Goal: Transaction & Acquisition: Register for event/course

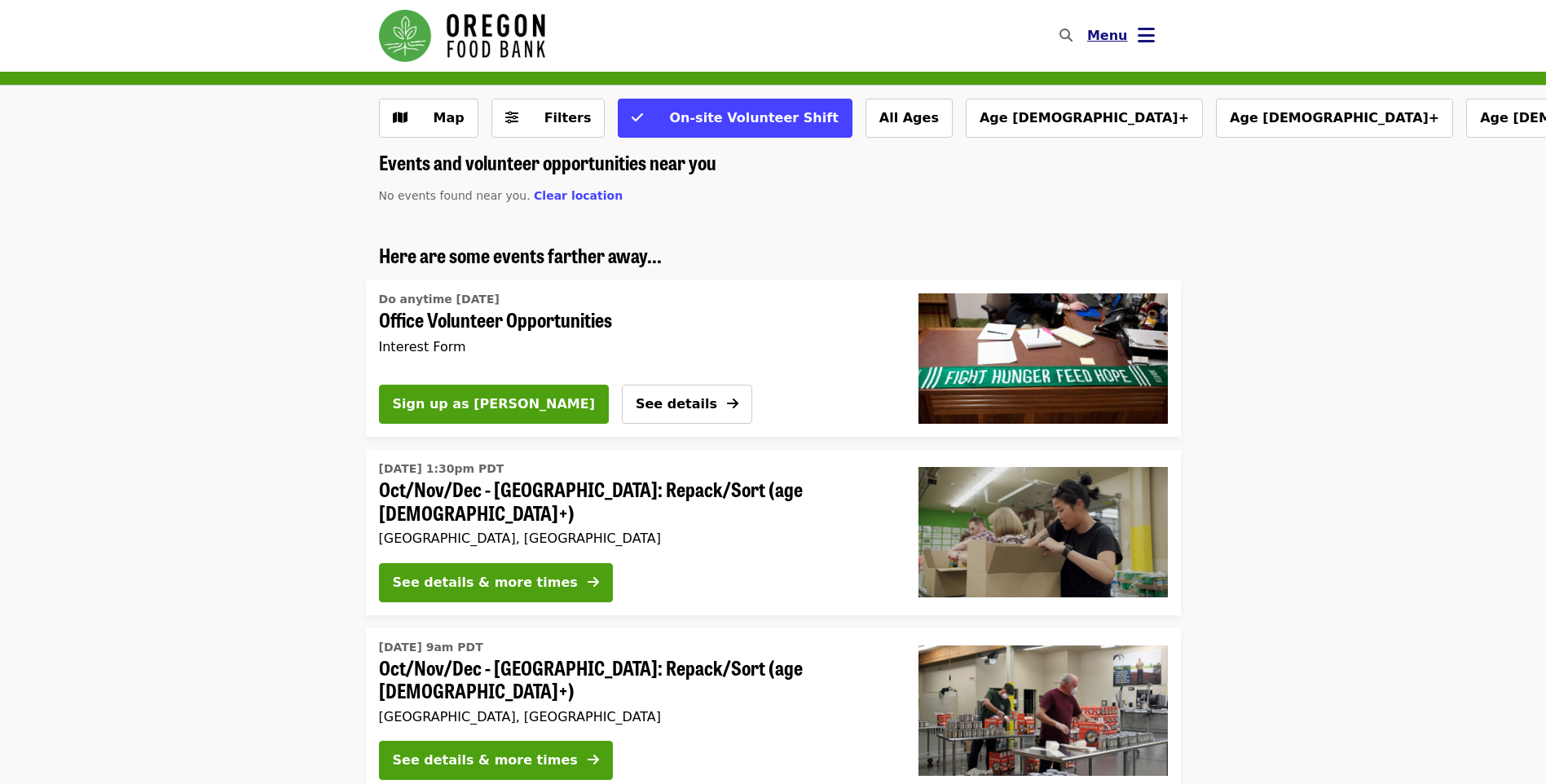
click at [1129, 48] on button "Menu" at bounding box center [1120, 36] width 93 height 39
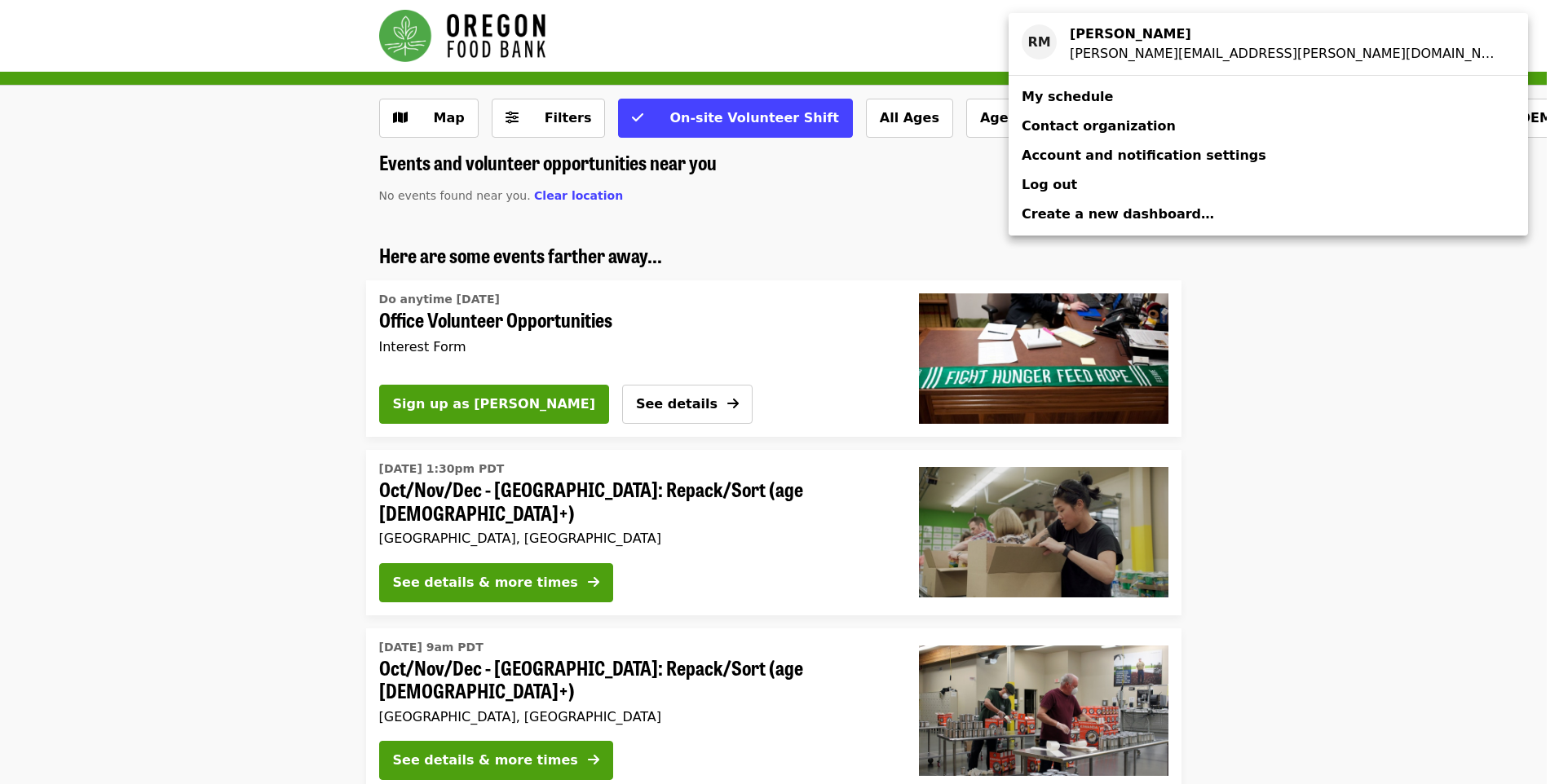
click at [1188, 107] on link "My schedule" at bounding box center [1267, 97] width 519 height 29
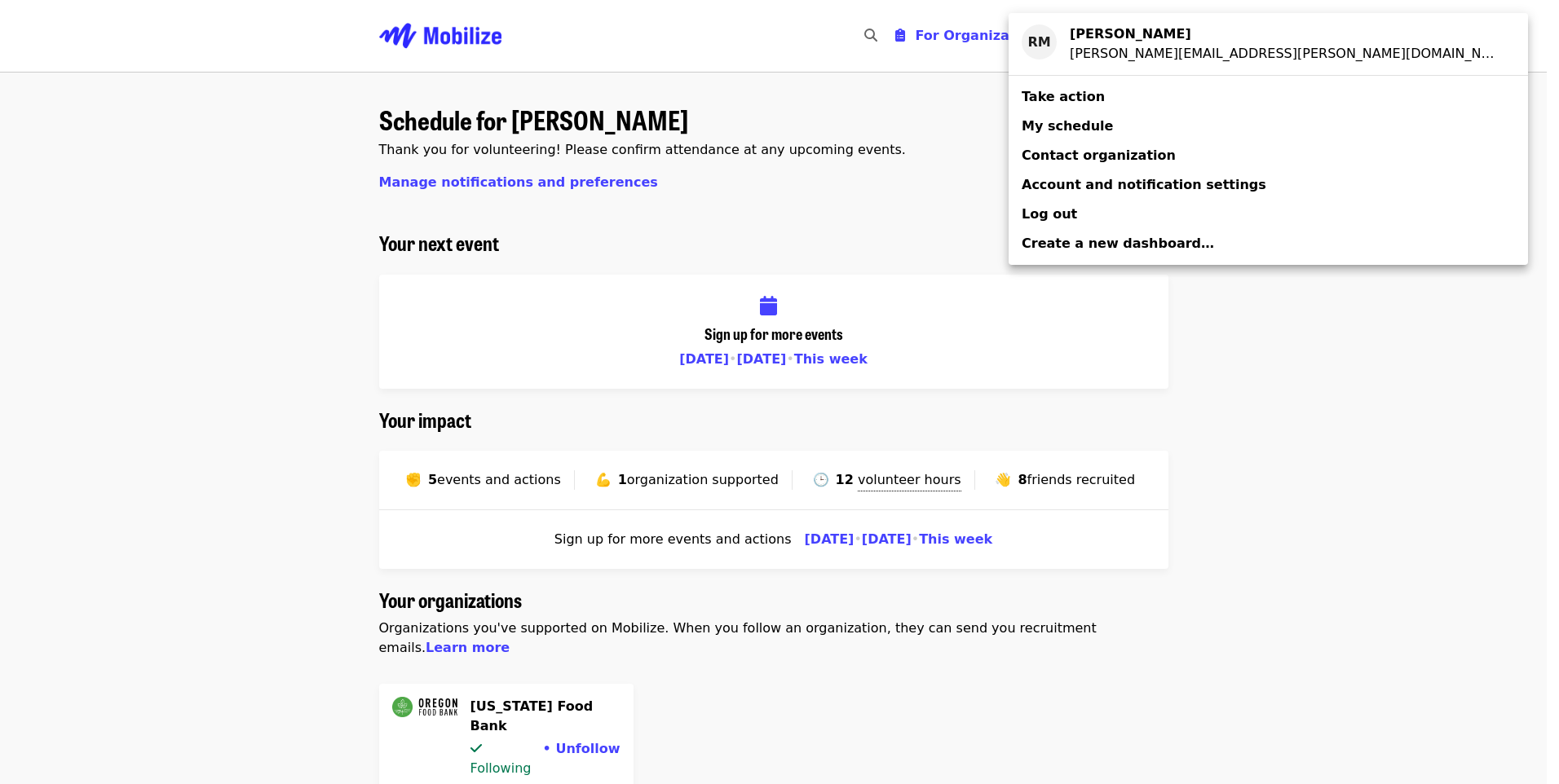
click at [1378, 521] on div "Account menu" at bounding box center [780, 392] width 1559 height 784
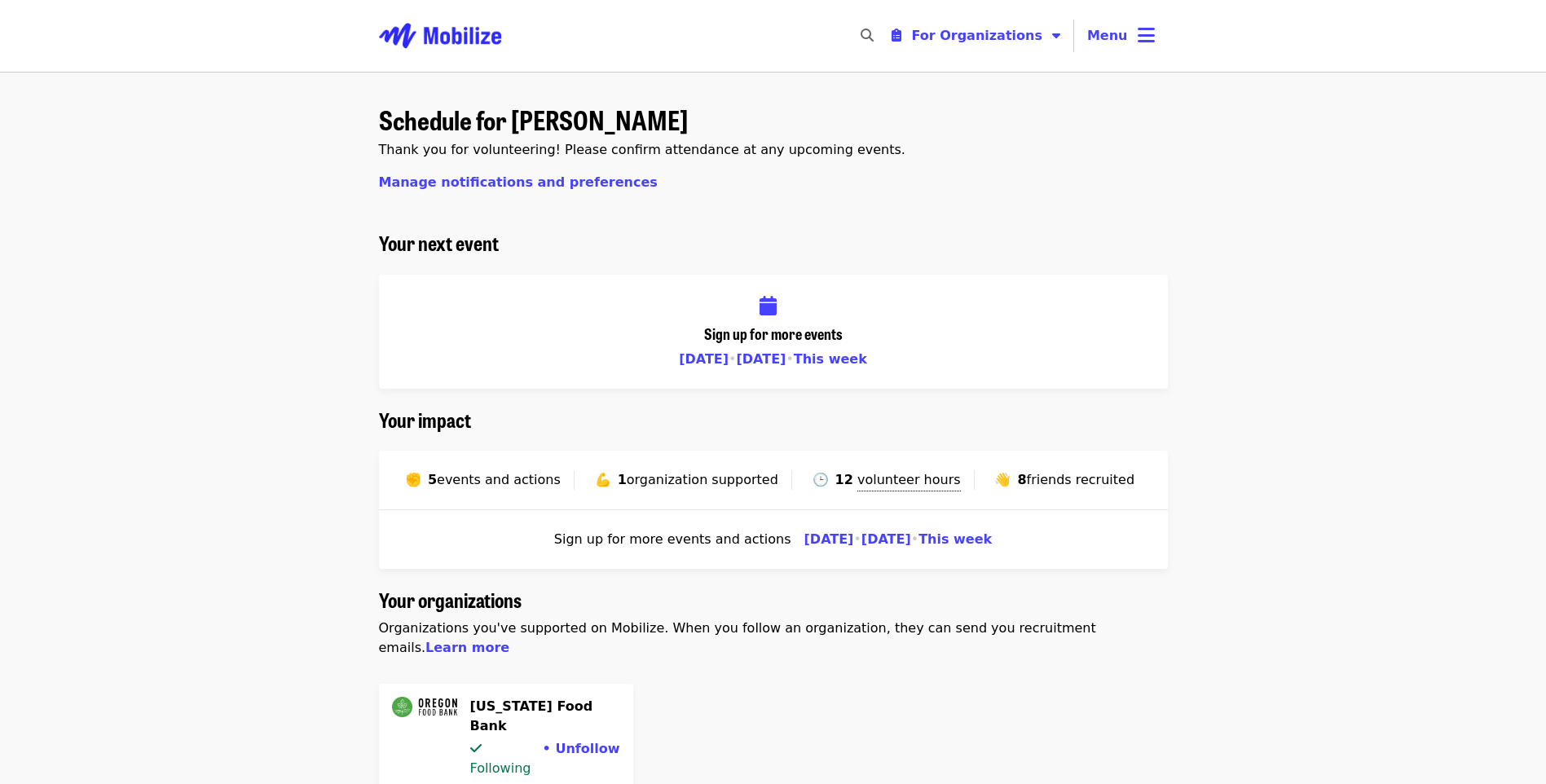
click at [715, 191] on div "Schedule for [PERSON_NAME] Thank you for volunteering! Please confirm attendanc…" at bounding box center [773, 162] width 789 height 139
click at [964, 232] on h2 "Your next event" at bounding box center [773, 243] width 789 height 24
click at [841, 360] on span "This week" at bounding box center [830, 359] width 74 height 16
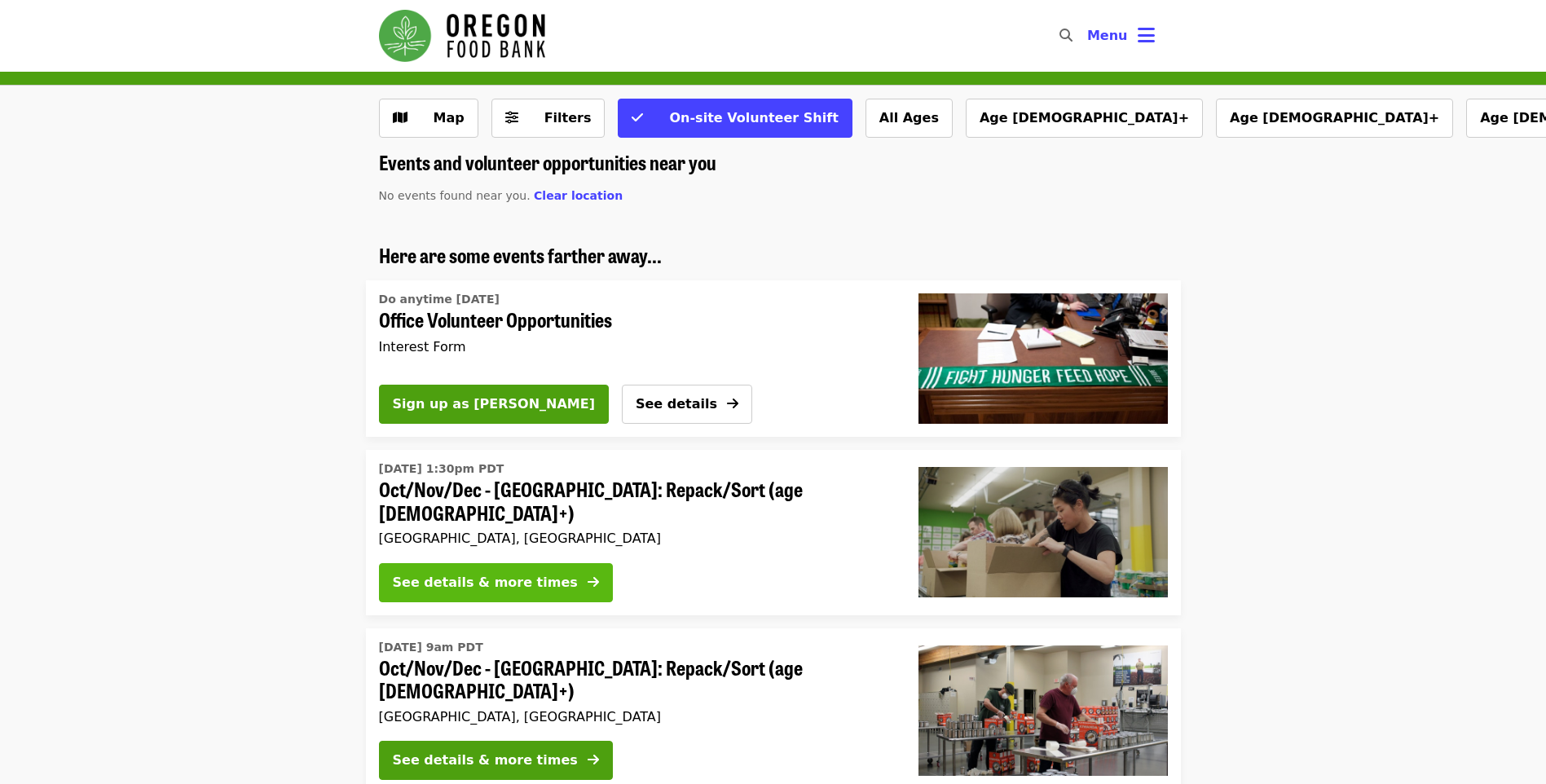
click at [537, 579] on div "See details & more times" at bounding box center [485, 583] width 185 height 20
click at [432, 117] on span "Map" at bounding box center [441, 118] width 47 height 20
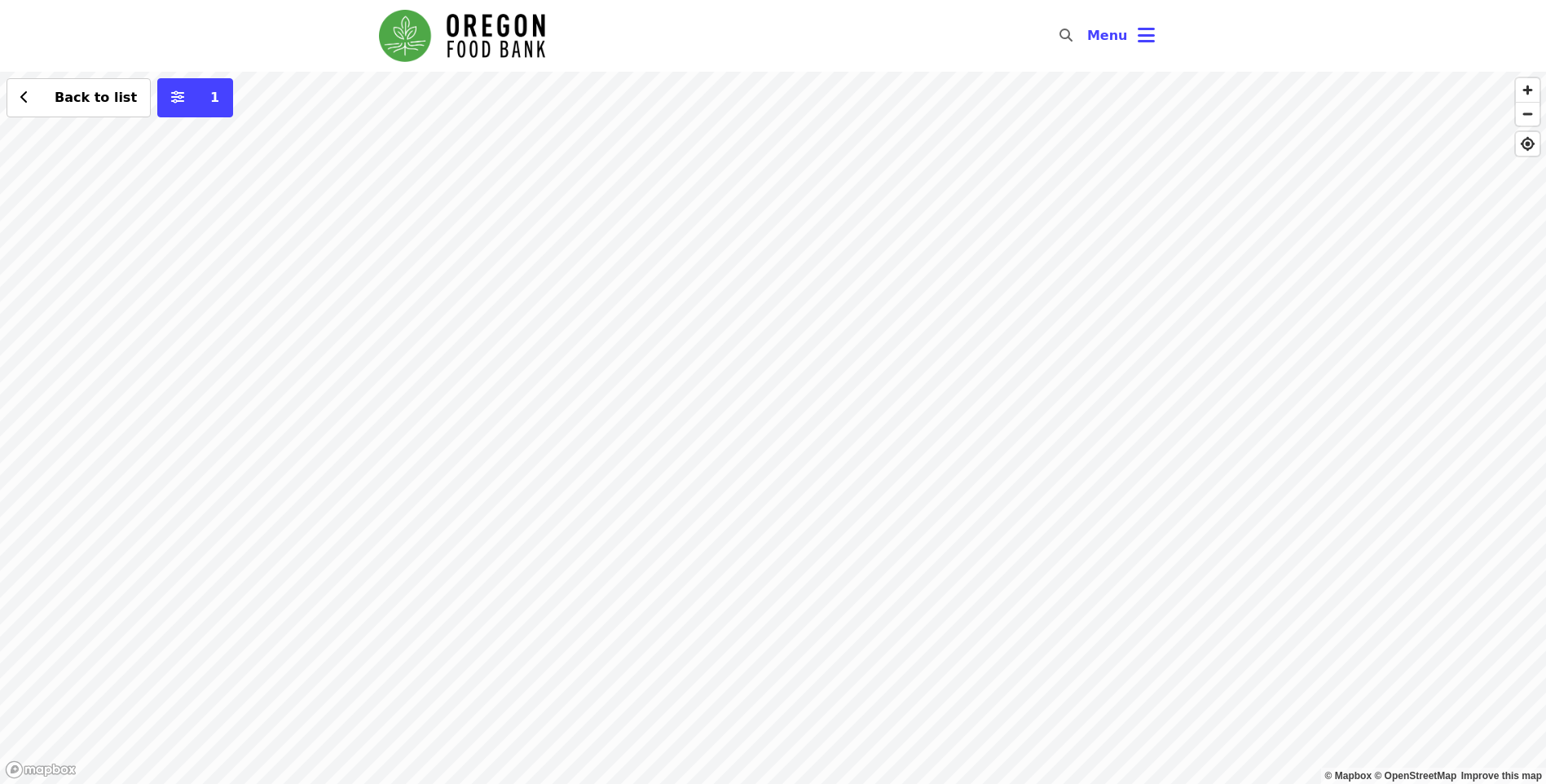
click at [343, 534] on div "Back to list 1" at bounding box center [773, 428] width 1546 height 712
click at [371, 555] on span "See 2 actions at this location" at bounding box center [343, 558] width 214 height 16
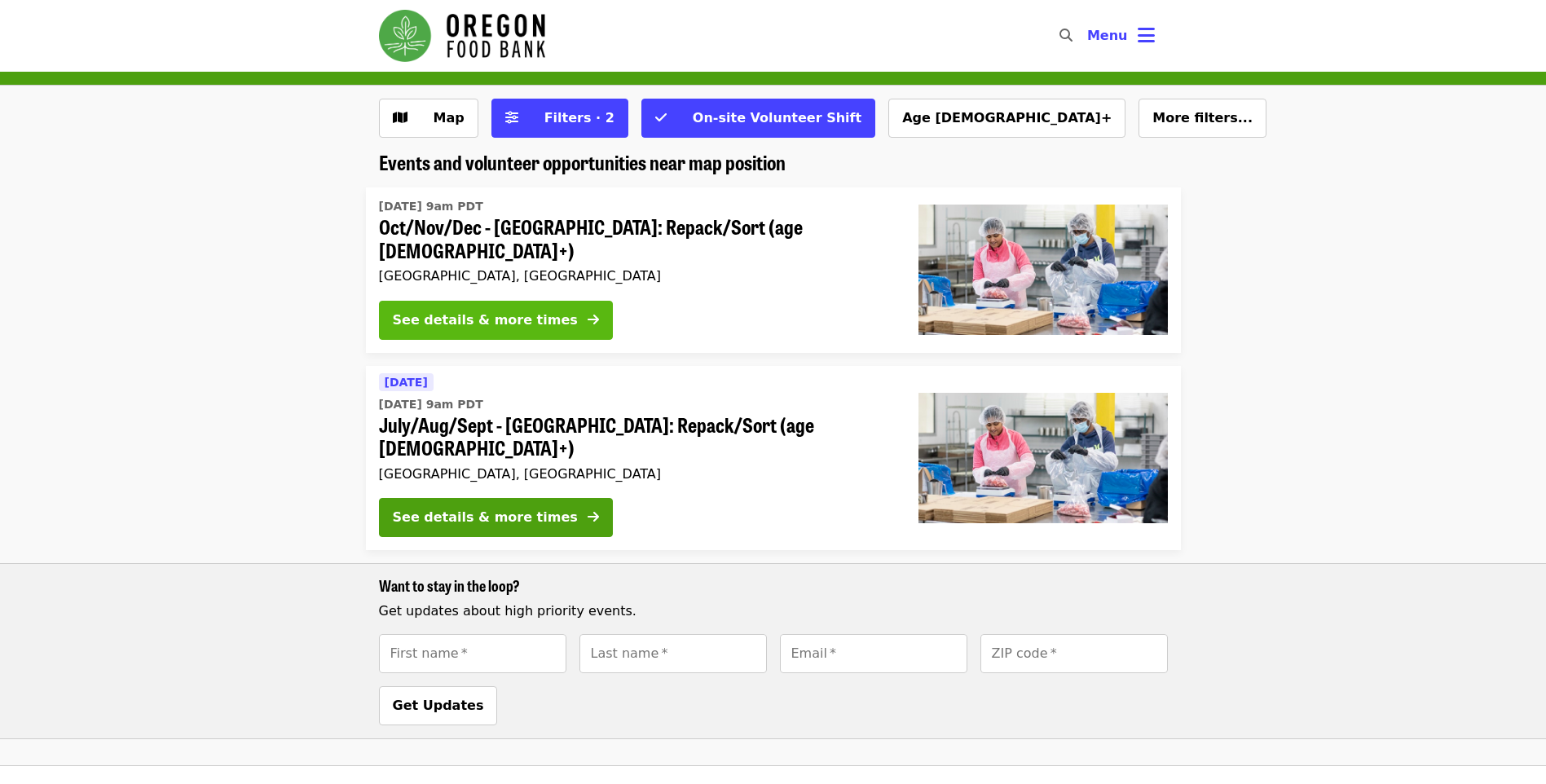
click at [530, 318] on div "See details & more times" at bounding box center [485, 320] width 185 height 20
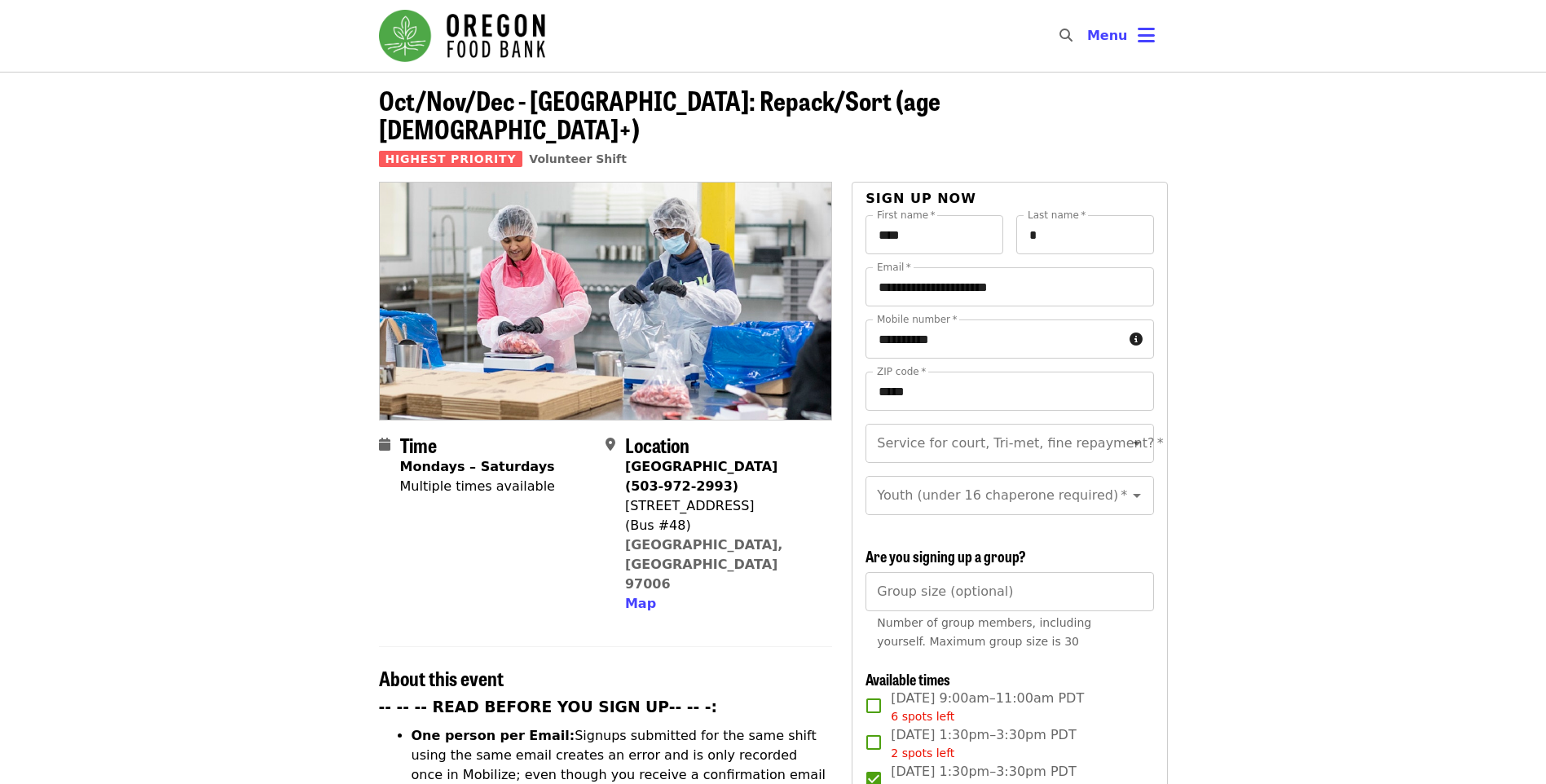
scroll to position [163, 0]
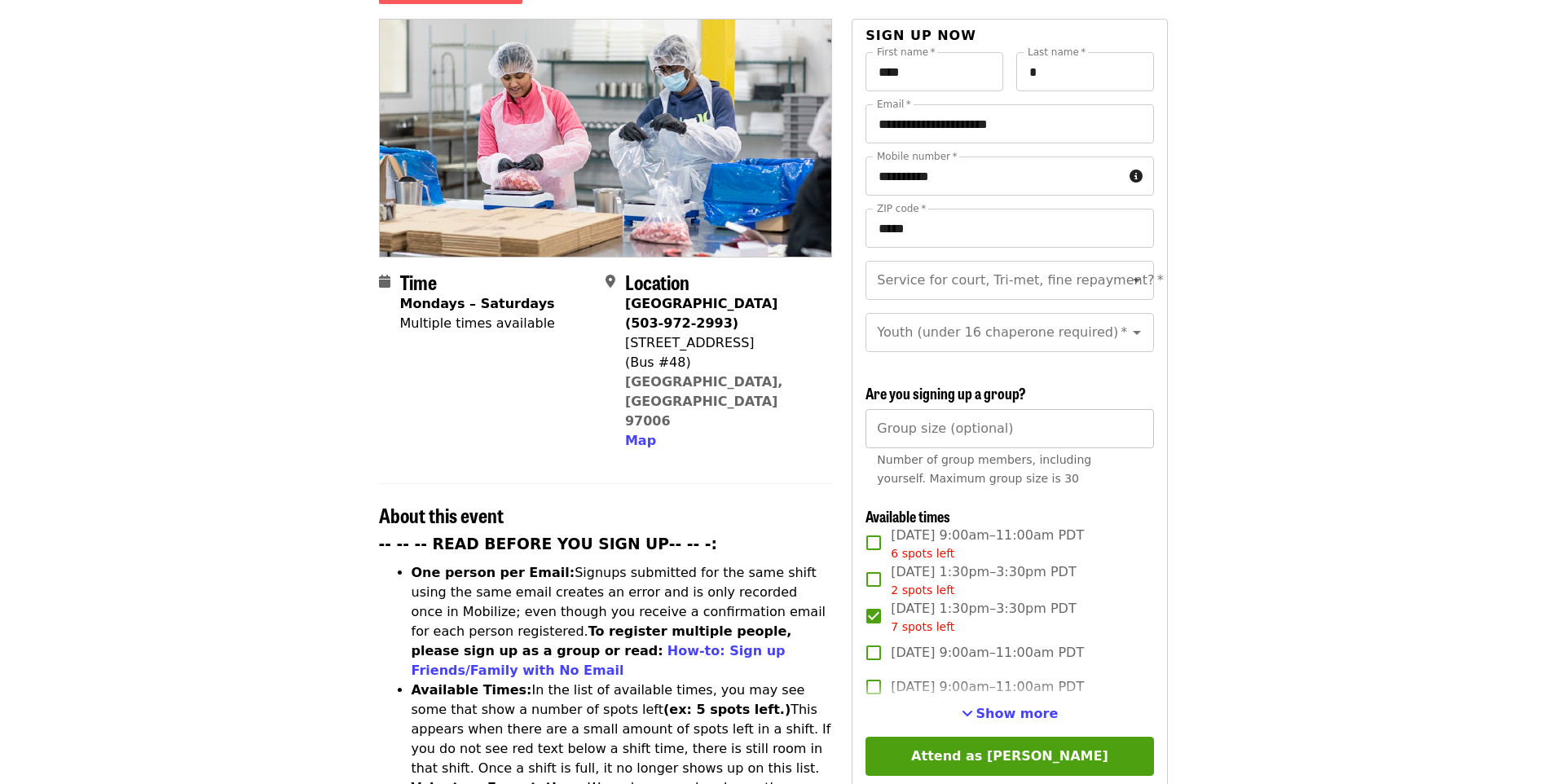
click at [1027, 434] on input "Group size (optional)" at bounding box center [1009, 429] width 288 height 39
type input "*"
click at [1335, 377] on article "Oct/Nov/Dec - [GEOGRAPHIC_DATA]: Repack/Sort (age [DEMOGRAPHIC_DATA]+) Highest …" at bounding box center [773, 772] width 1546 height 1728
click at [1127, 271] on icon "Open" at bounding box center [1137, 281] width 20 height 20
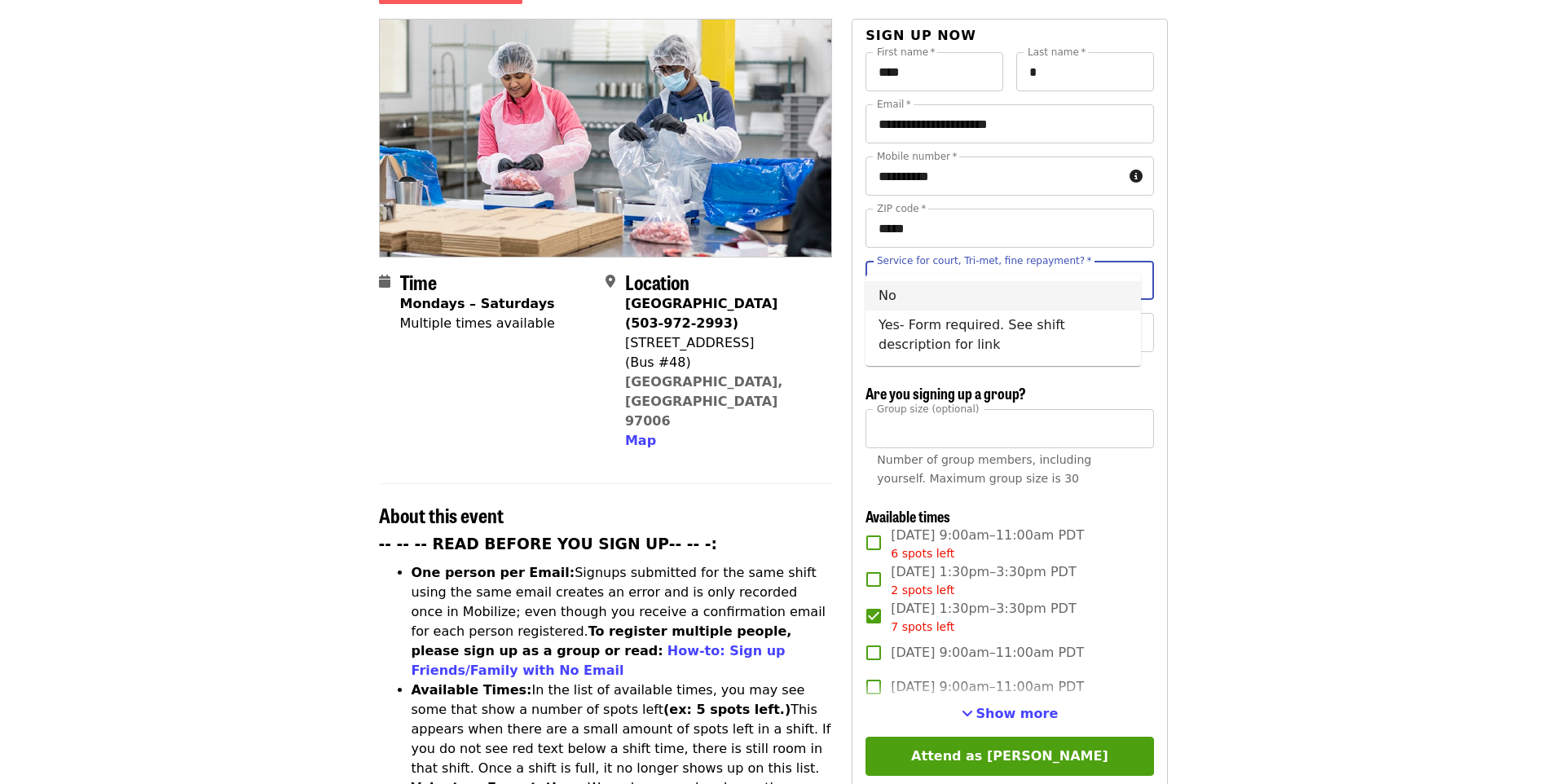
click at [1093, 301] on li "No" at bounding box center [1003, 295] width 276 height 29
type input "**"
click at [1107, 324] on icon "Clear" at bounding box center [1115, 332] width 17 height 17
click at [1127, 323] on icon "Open" at bounding box center [1137, 333] width 20 height 20
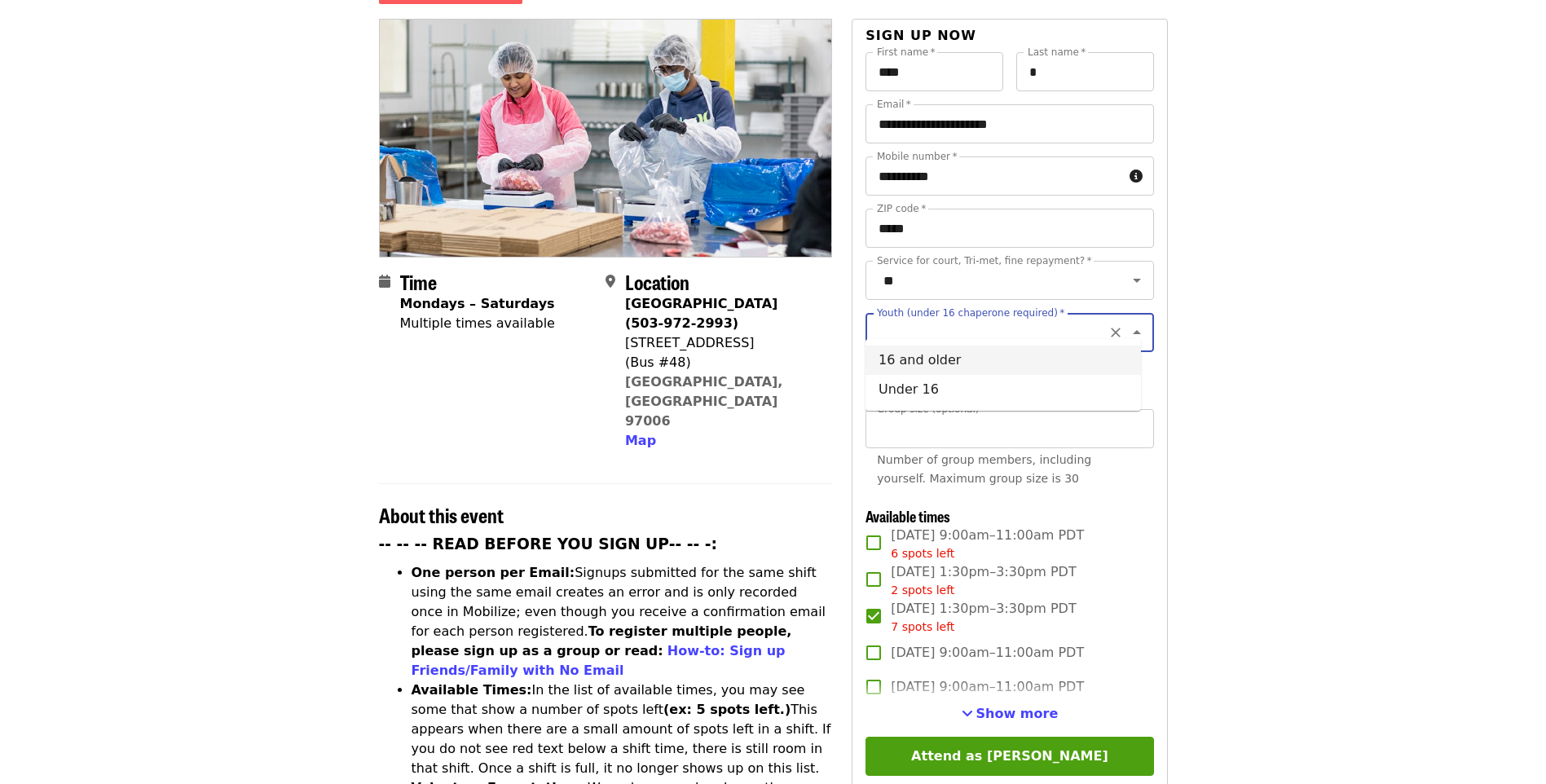
click at [1098, 369] on li "16 and older" at bounding box center [1003, 360] width 276 height 29
type input "**********"
click at [1361, 376] on article "Oct/Nov/Dec - Beaverton: Repack/Sort (age 10+) Highest Priority Volunteer Shift…" at bounding box center [773, 772] width 1546 height 1728
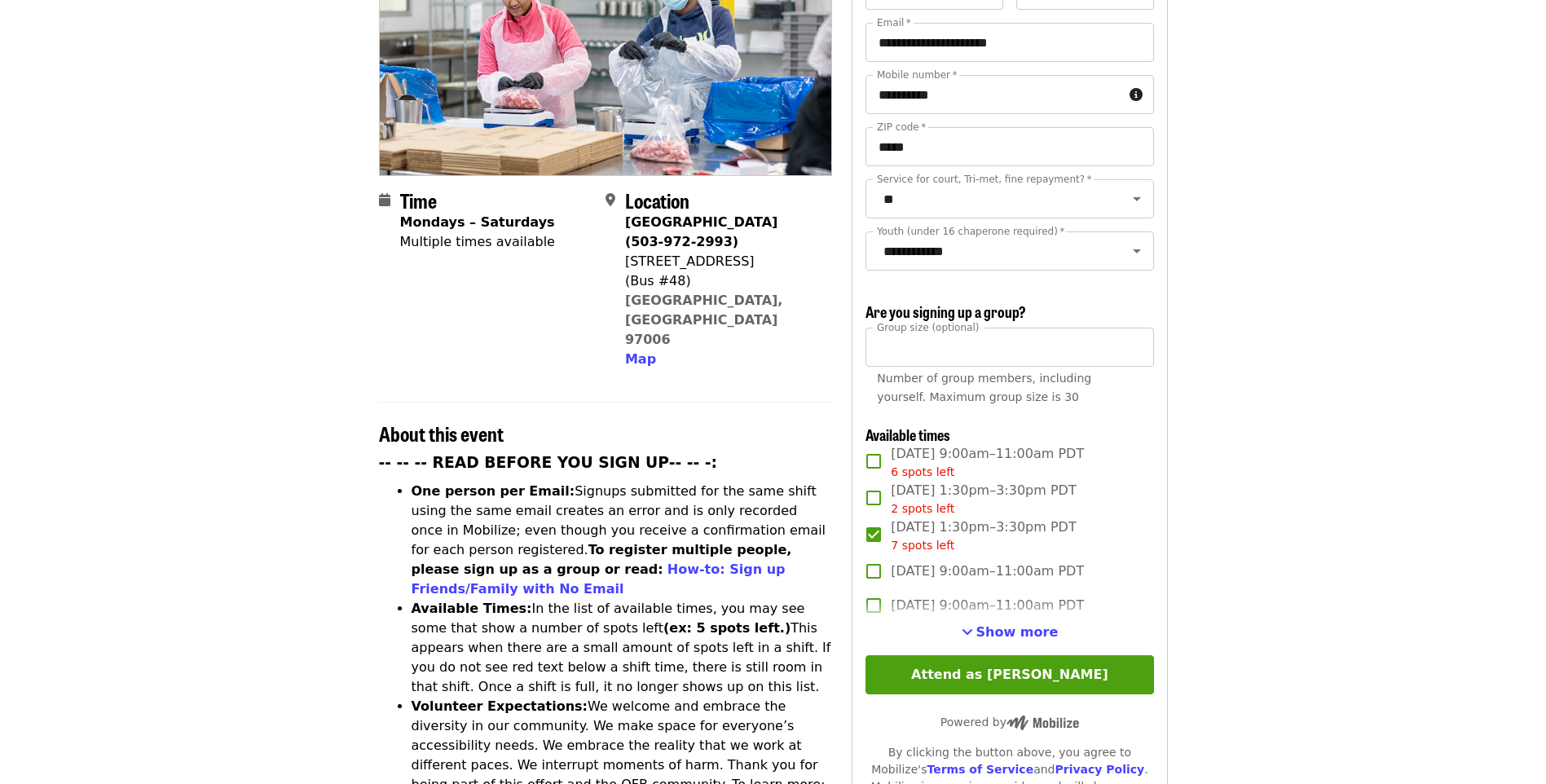
scroll to position [407, 0]
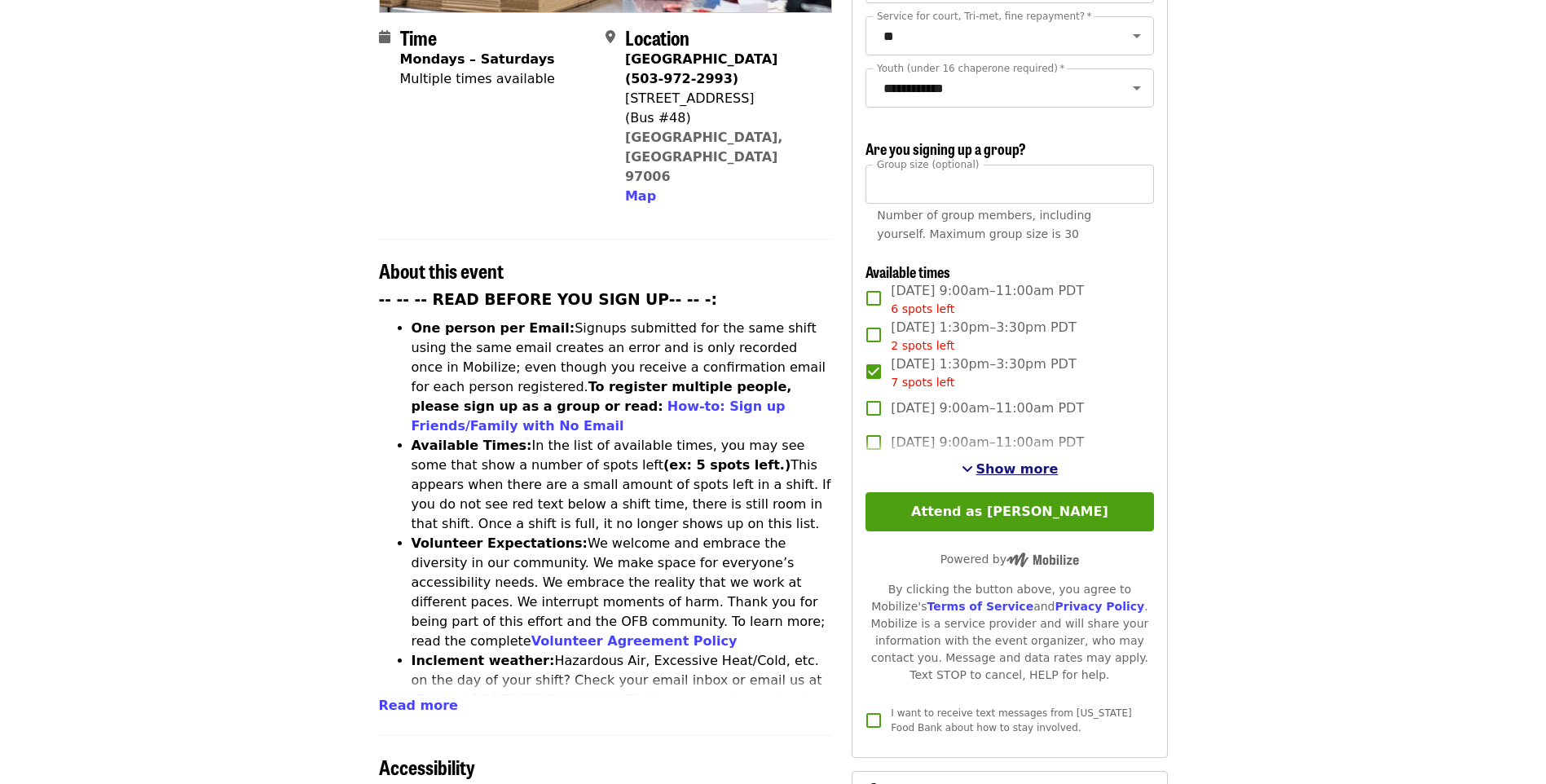
click at [1044, 463] on span "Show more" at bounding box center [1018, 469] width 82 height 16
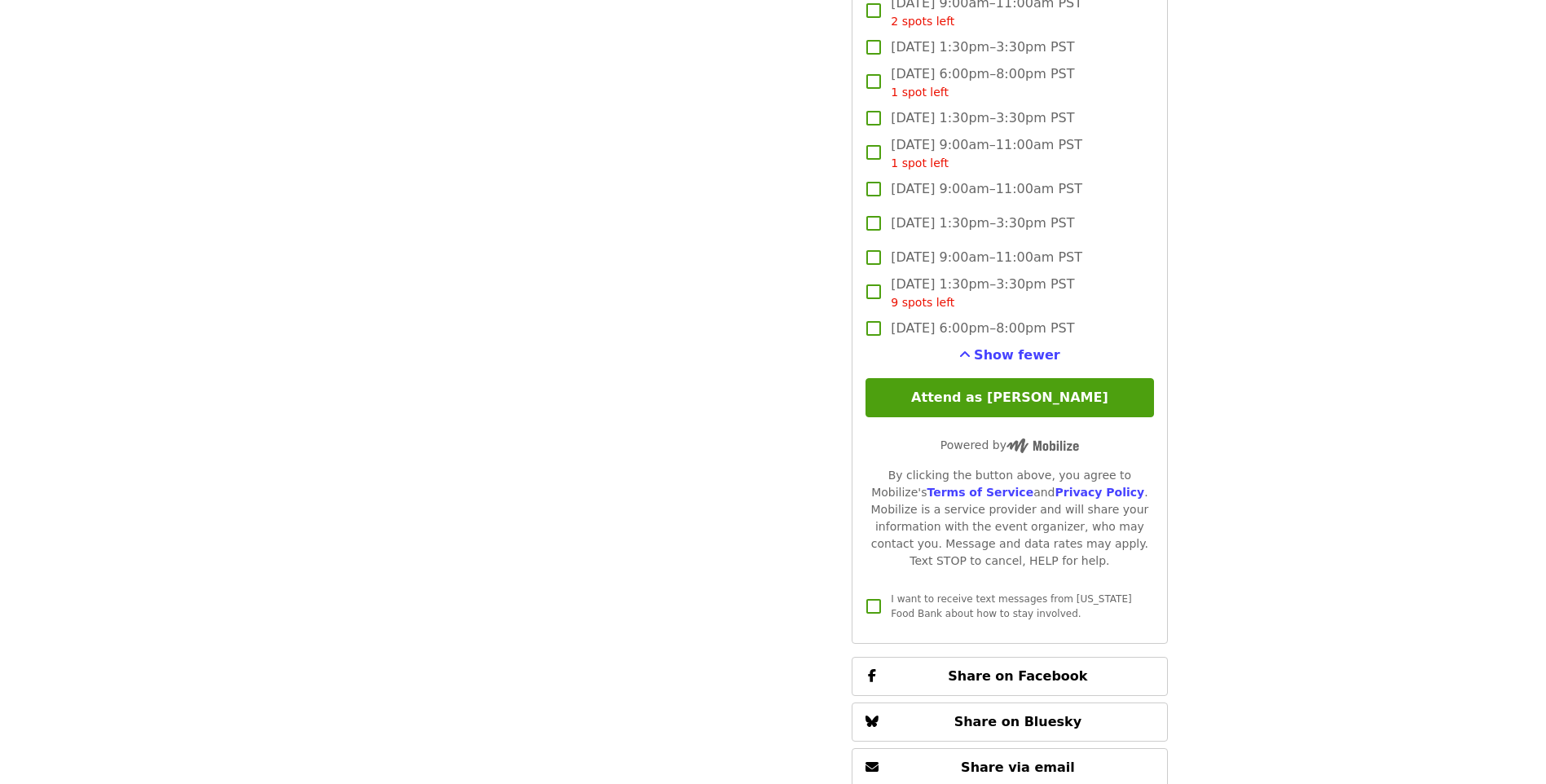
scroll to position [3243, 0]
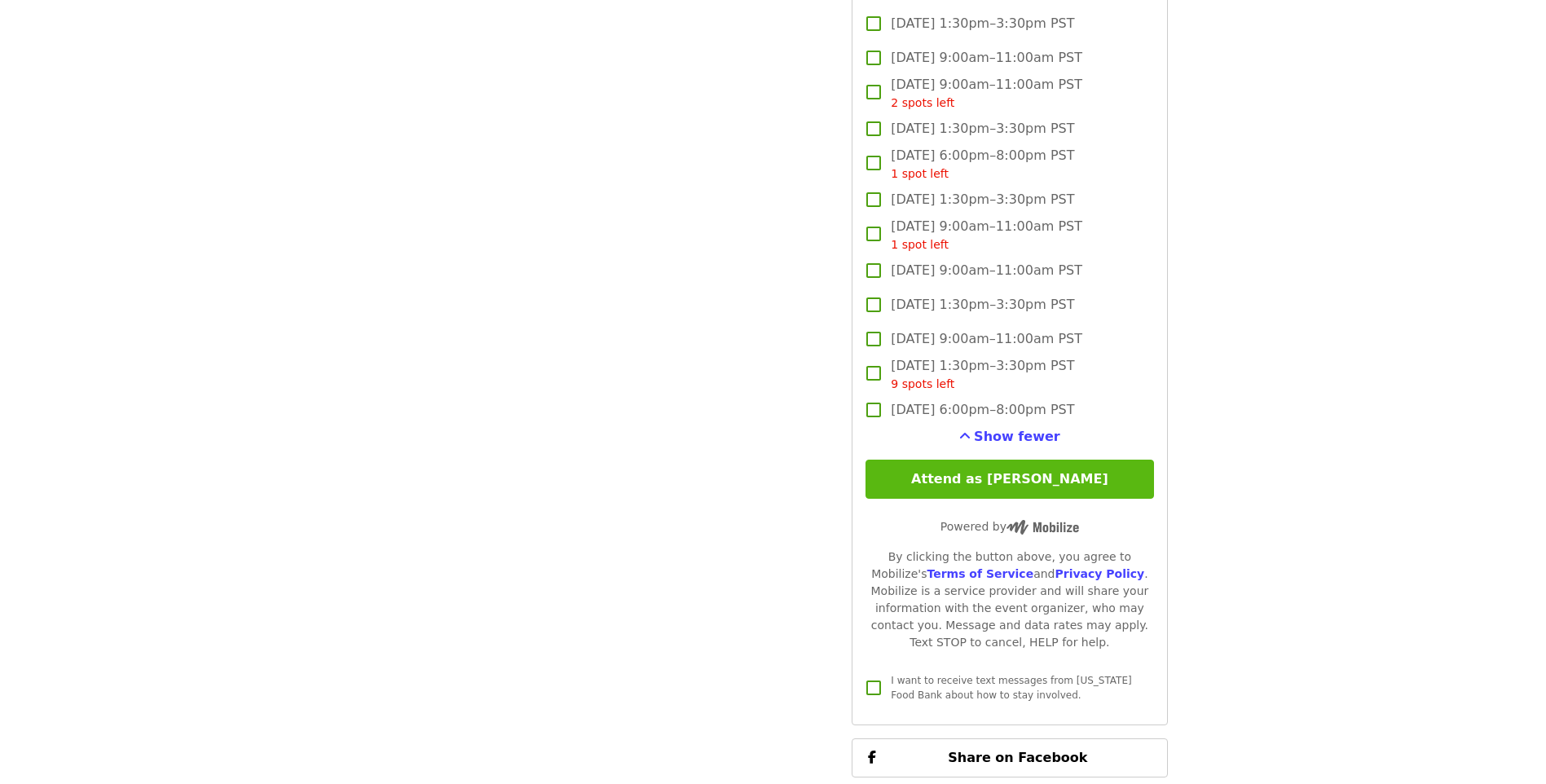
click at [1084, 478] on button "Attend as [PERSON_NAME]" at bounding box center [1009, 479] width 288 height 39
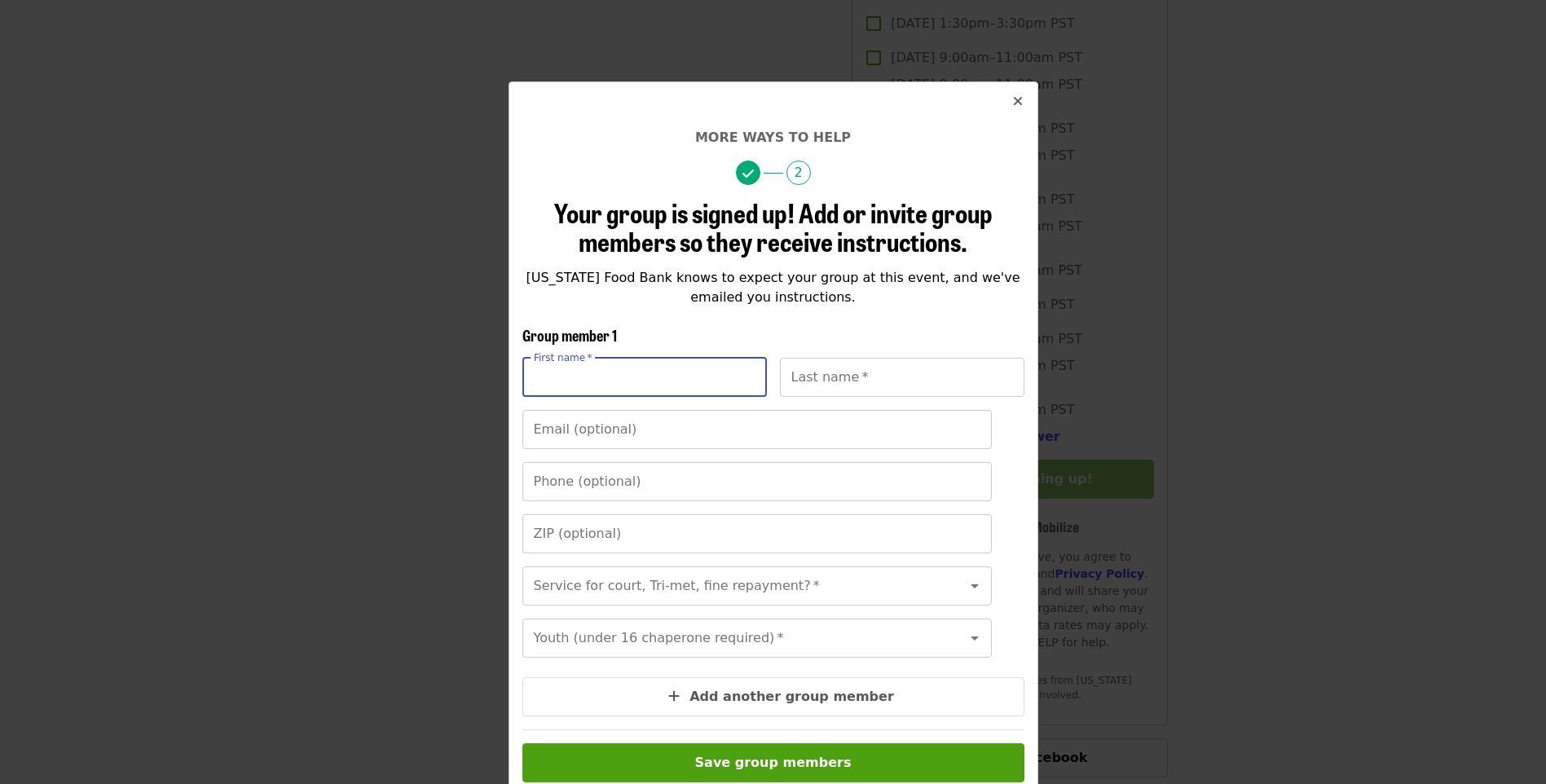
click at [684, 386] on input "First name   *" at bounding box center [644, 378] width 244 height 39
type input "******"
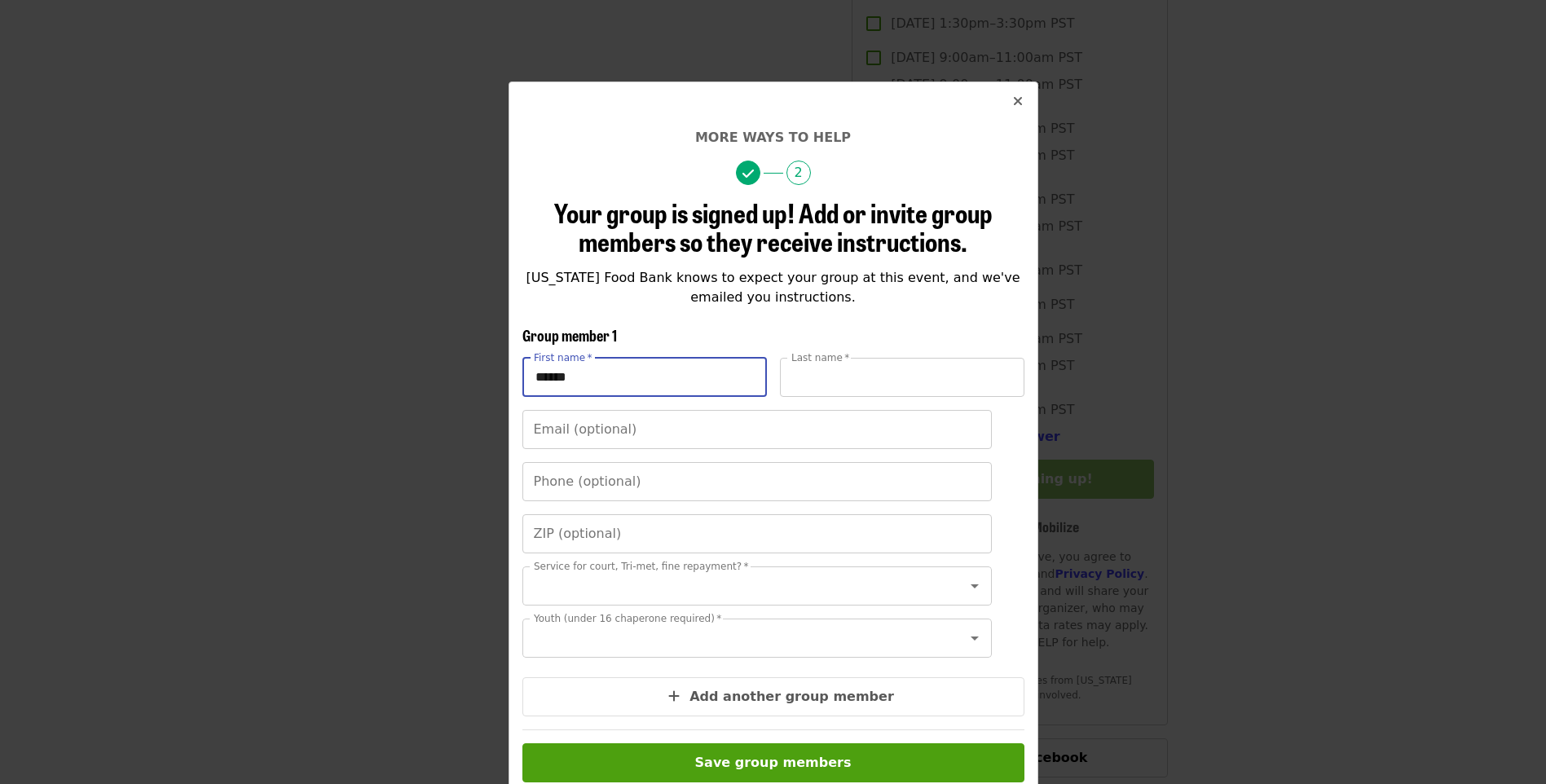
type input "*"
type input "**"
type input "**********"
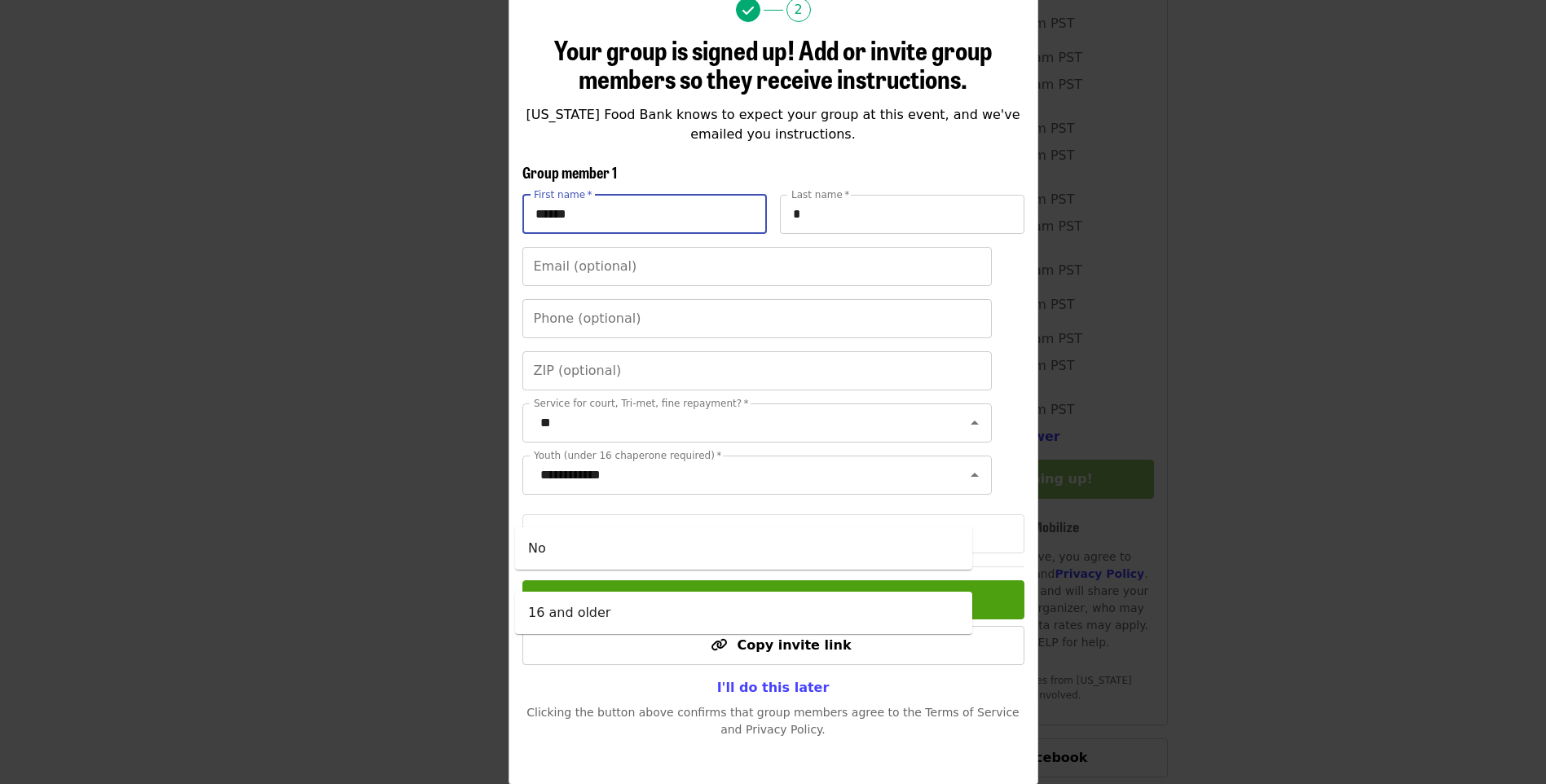
scroll to position [188, 0]
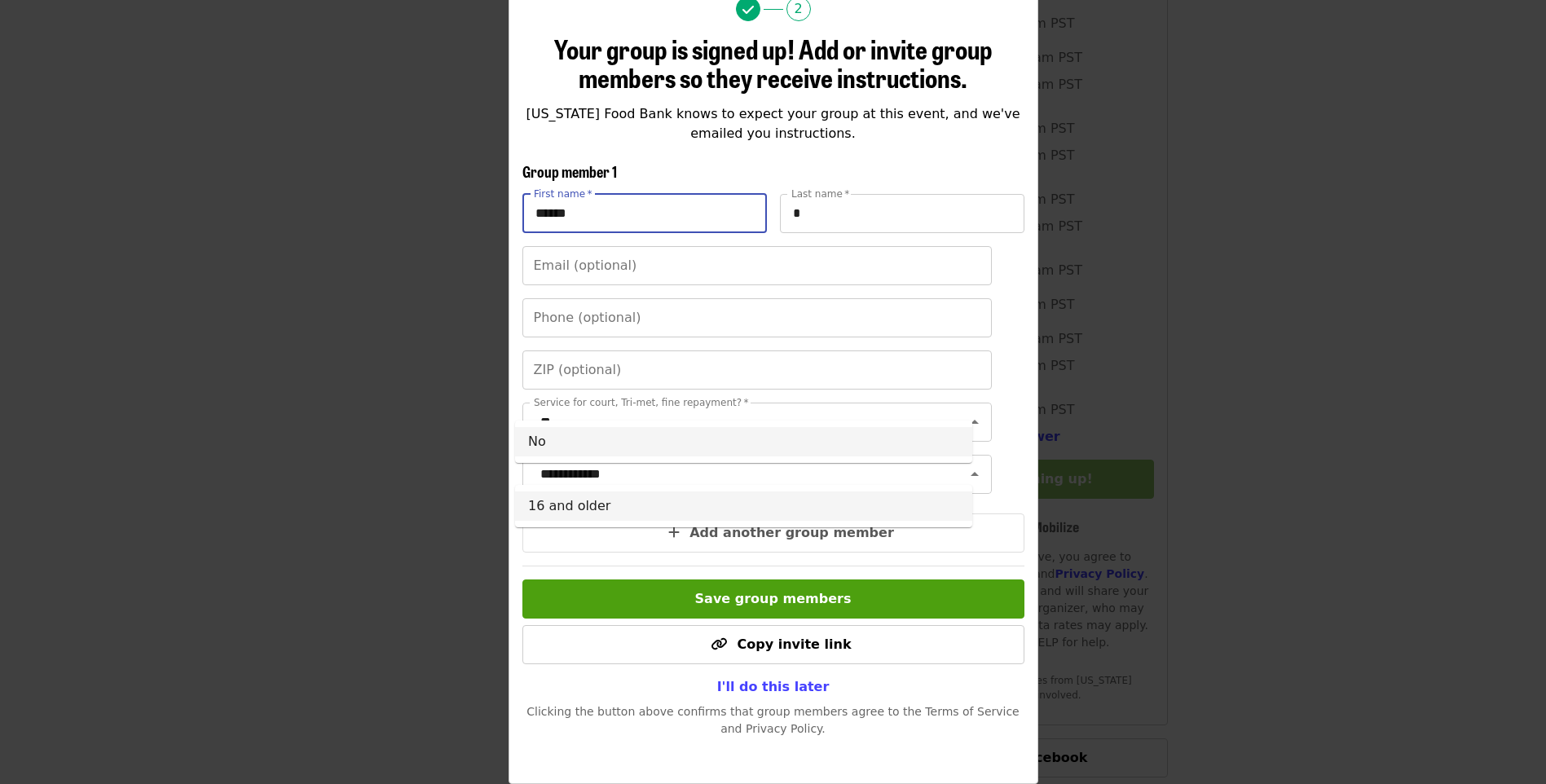
click at [701, 432] on li "No" at bounding box center [744, 442] width 457 height 29
click at [607, 508] on li "16 and older" at bounding box center [744, 506] width 457 height 29
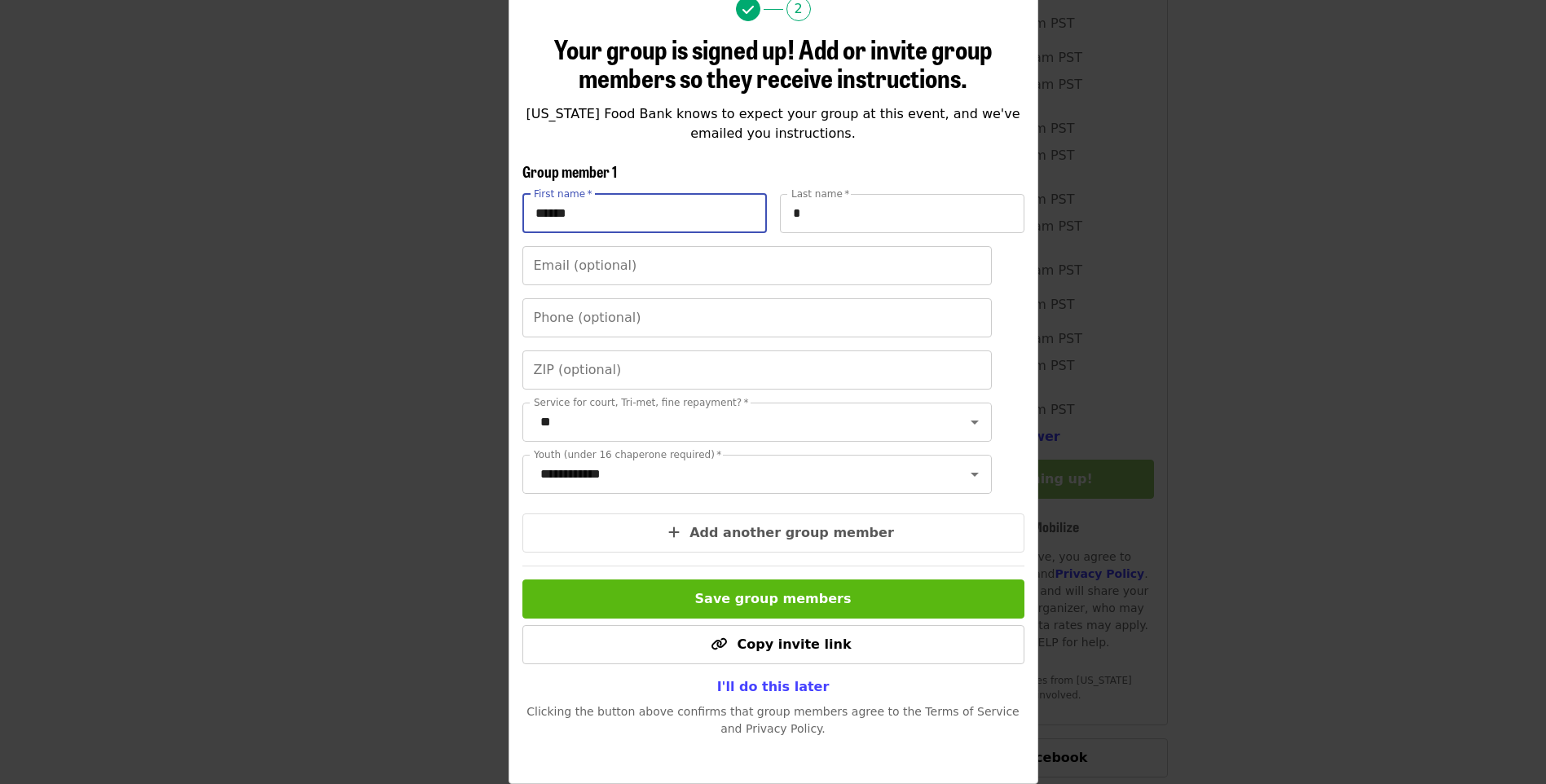
click at [867, 593] on button "Save group members" at bounding box center [773, 599] width 502 height 39
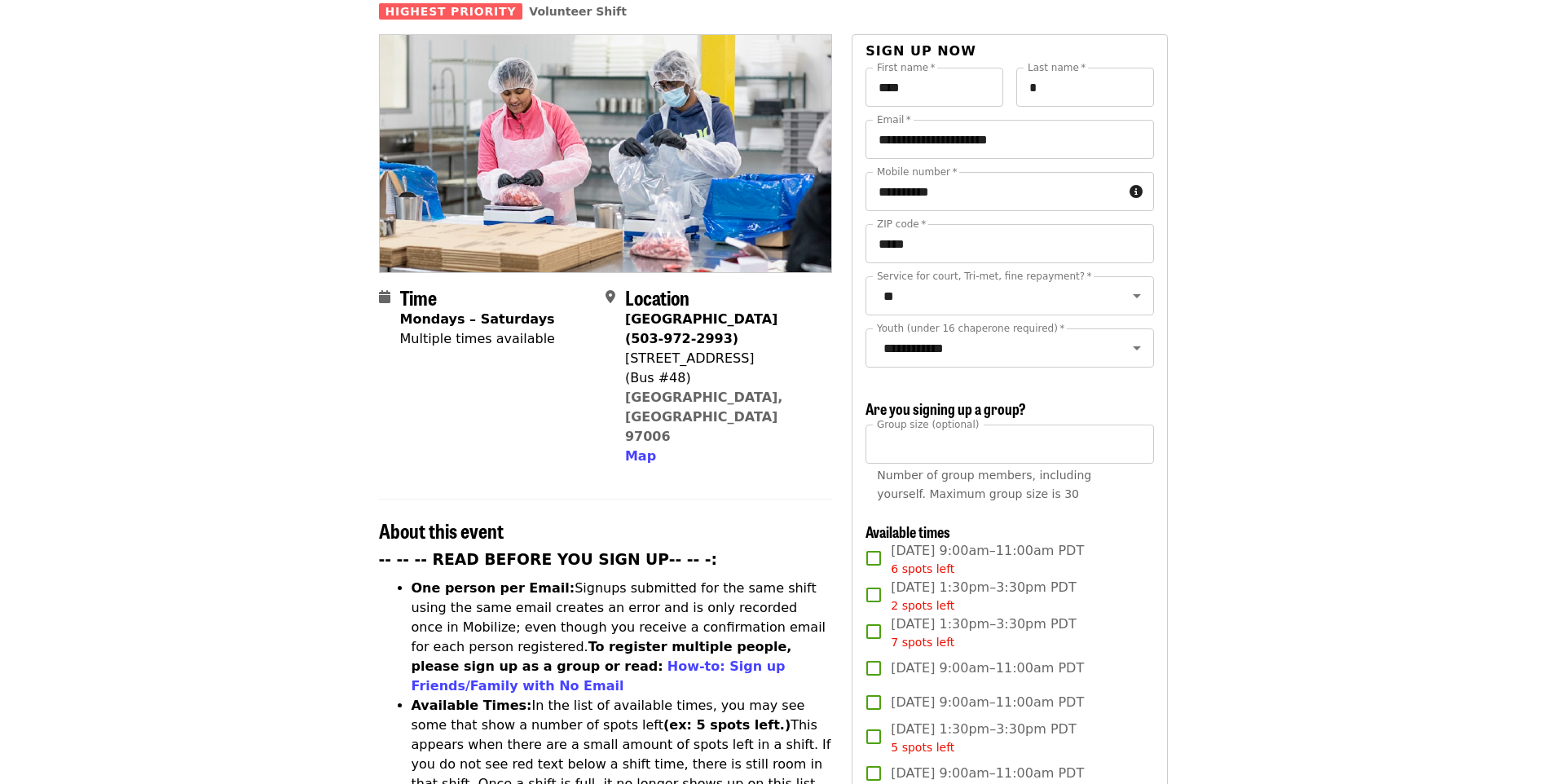
scroll to position [66, 0]
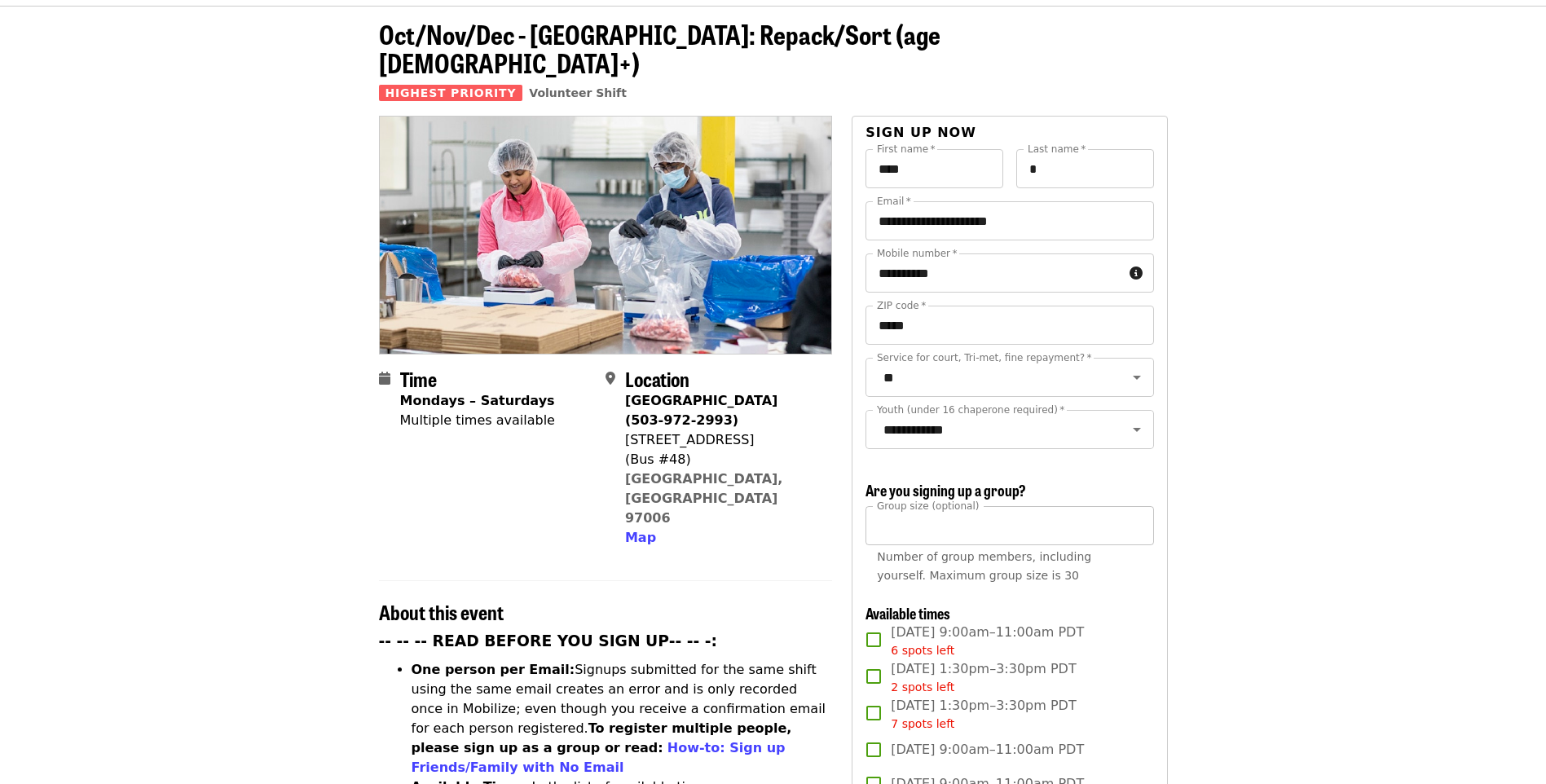
click at [1133, 518] on input "*" at bounding box center [1009, 526] width 288 height 39
click at [1134, 530] on input "*" at bounding box center [1009, 526] width 288 height 39
type input "*"
click at [1134, 530] on input "*" at bounding box center [1009, 526] width 288 height 39
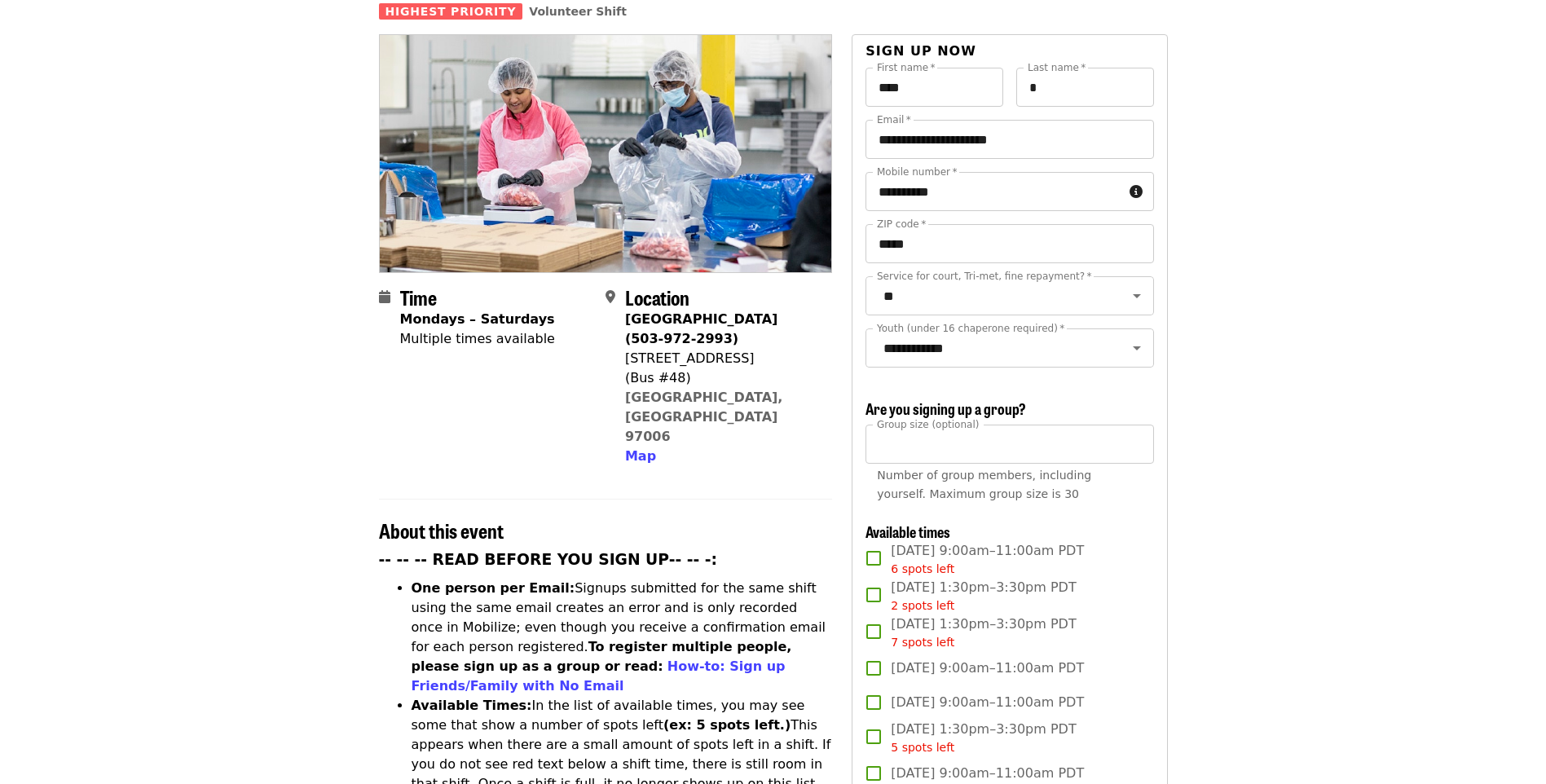
scroll to position [0, 0]
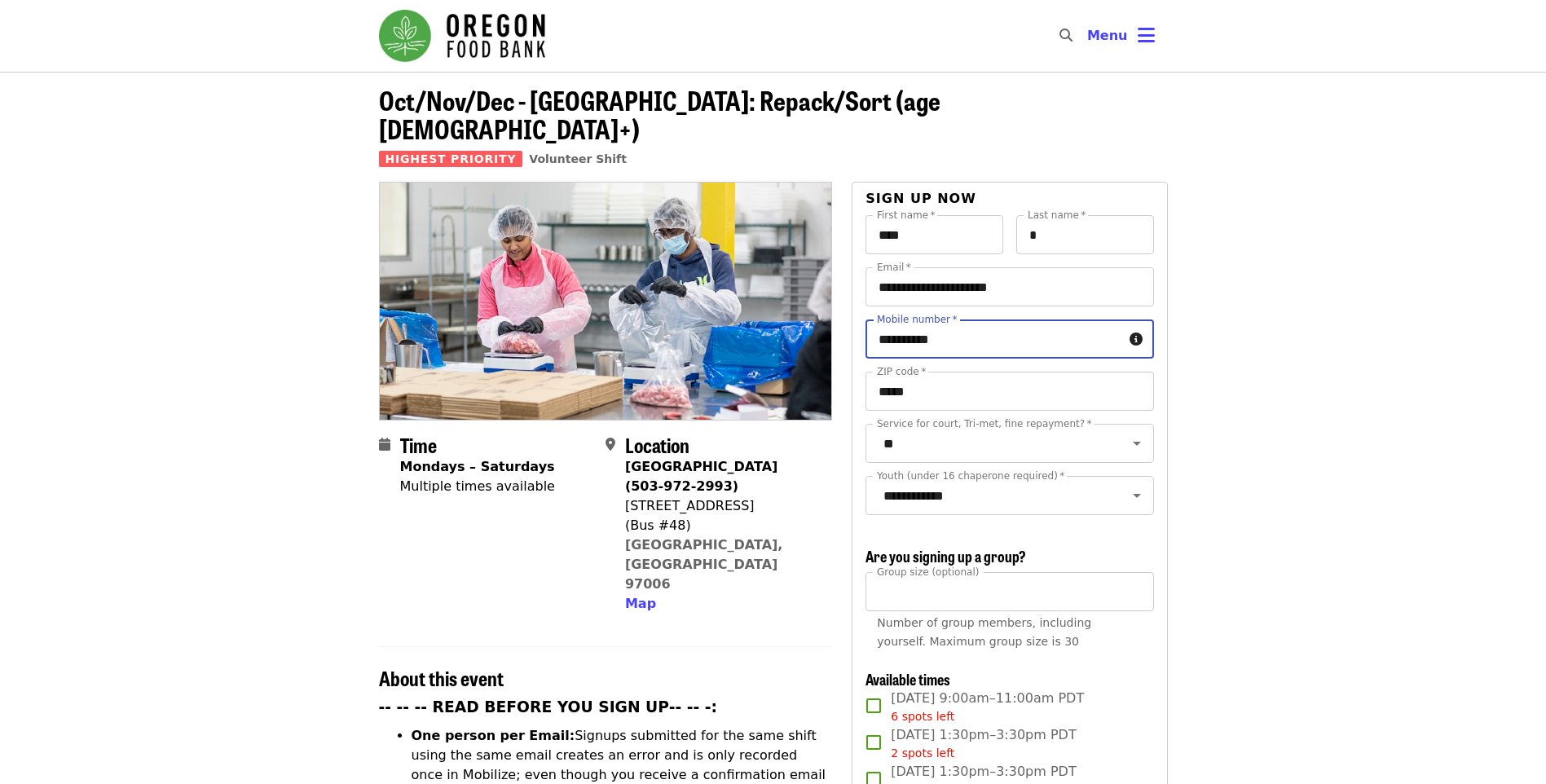
click at [1045, 319] on input "**********" at bounding box center [994, 339] width 257 height 39
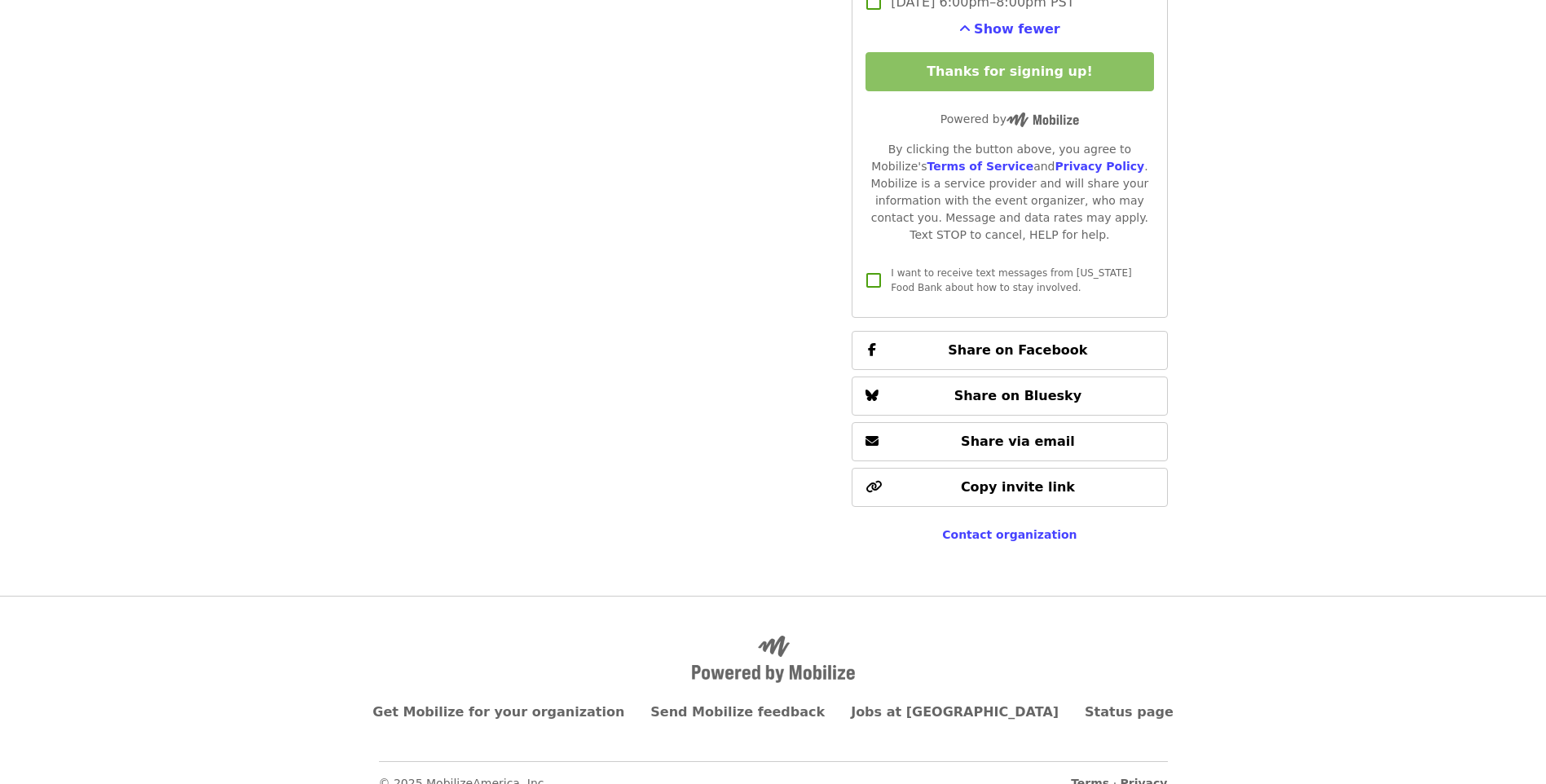
scroll to position [3407, 0]
